Goal: Find contact information: Find contact information

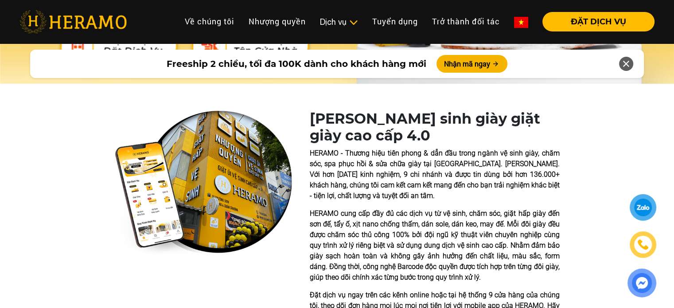
scroll to position [133, 0]
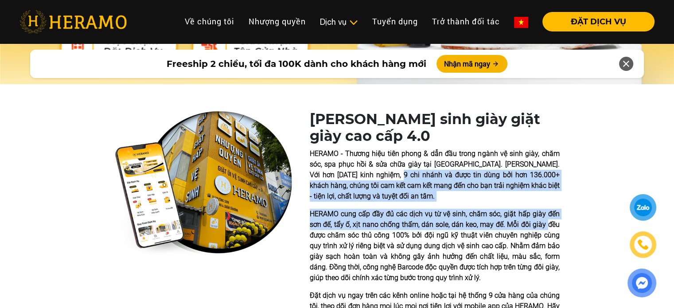
drag, startPoint x: 397, startPoint y: 178, endPoint x: 529, endPoint y: 239, distance: 145.4
click at [548, 230] on div "HERAMO - Thương hiệu tiên phong & dẫn đầu trong ngành vệ sinh giày, chăm sóc, s…" at bounding box center [435, 236] width 250 height 174
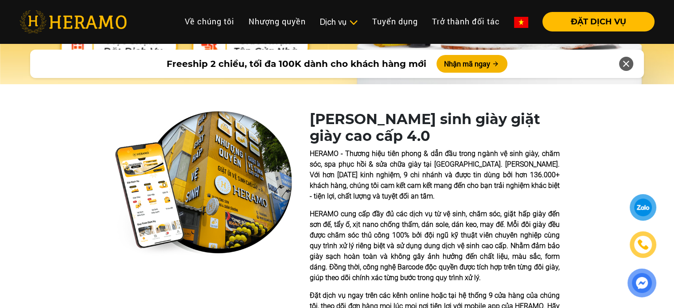
click at [476, 257] on p "HERAMO cung cấp đầy đủ các dịch vụ từ vệ sinh, chăm sóc, giặt hấp giày đến sơn …" at bounding box center [435, 246] width 250 height 74
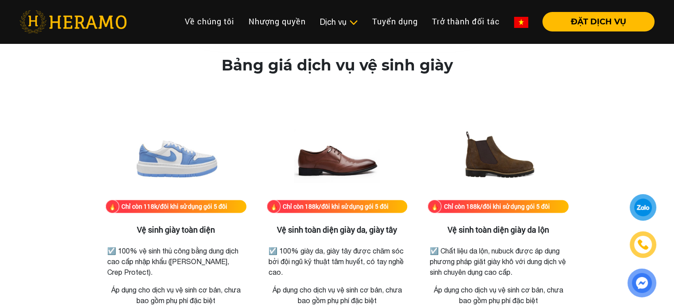
scroll to position [1197, 0]
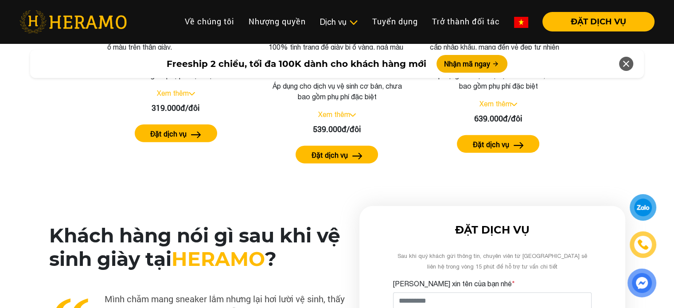
scroll to position [2084, 0]
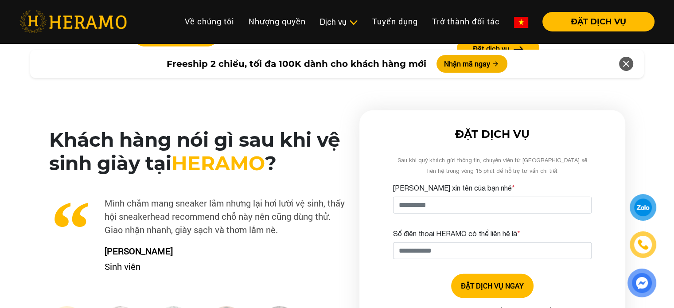
click at [646, 212] on div at bounding box center [643, 207] width 21 height 21
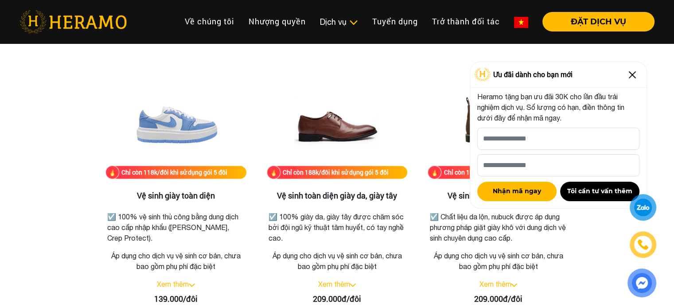
scroll to position [1108, 0]
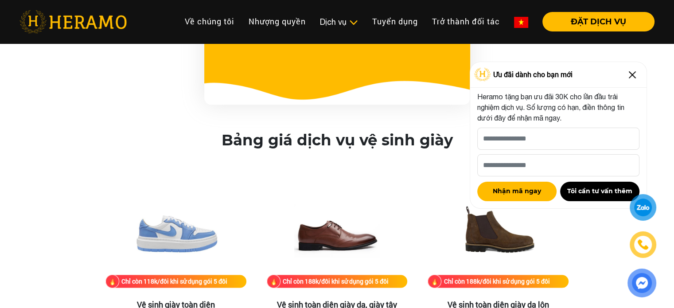
click at [637, 75] on img at bounding box center [633, 75] width 14 height 14
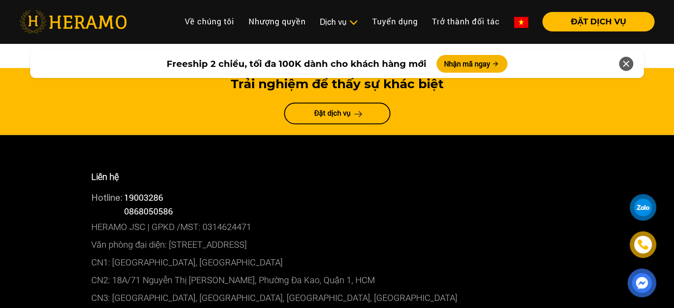
scroll to position [4877, 0]
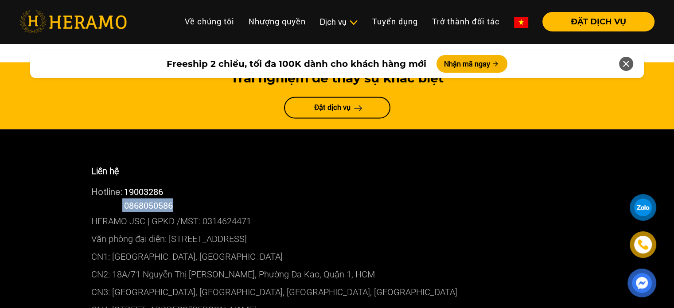
drag, startPoint x: 177, startPoint y: 130, endPoint x: 122, endPoint y: 128, distance: 54.6
click at [122, 198] on div "Hotline: 0868050586" at bounding box center [337, 205] width 492 height 14
copy div "0868050586"
click at [413, 247] on p "CN1: [GEOGRAPHIC_DATA], [GEOGRAPHIC_DATA]" at bounding box center [337, 256] width 492 height 18
